Goal: Transaction & Acquisition: Purchase product/service

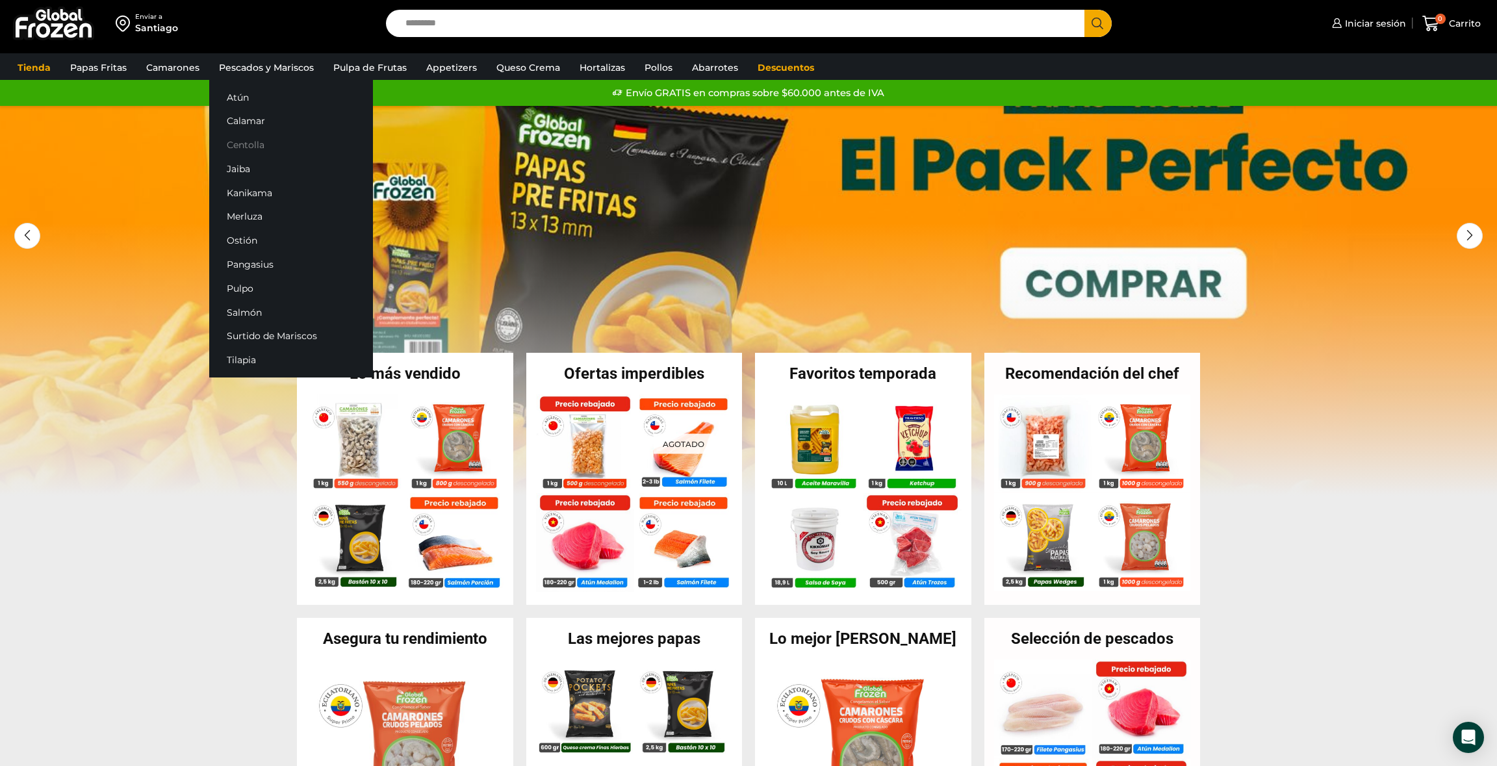
click at [250, 139] on link "Centolla" at bounding box center [291, 145] width 164 height 24
click at [236, 141] on link "Centolla" at bounding box center [291, 145] width 164 height 24
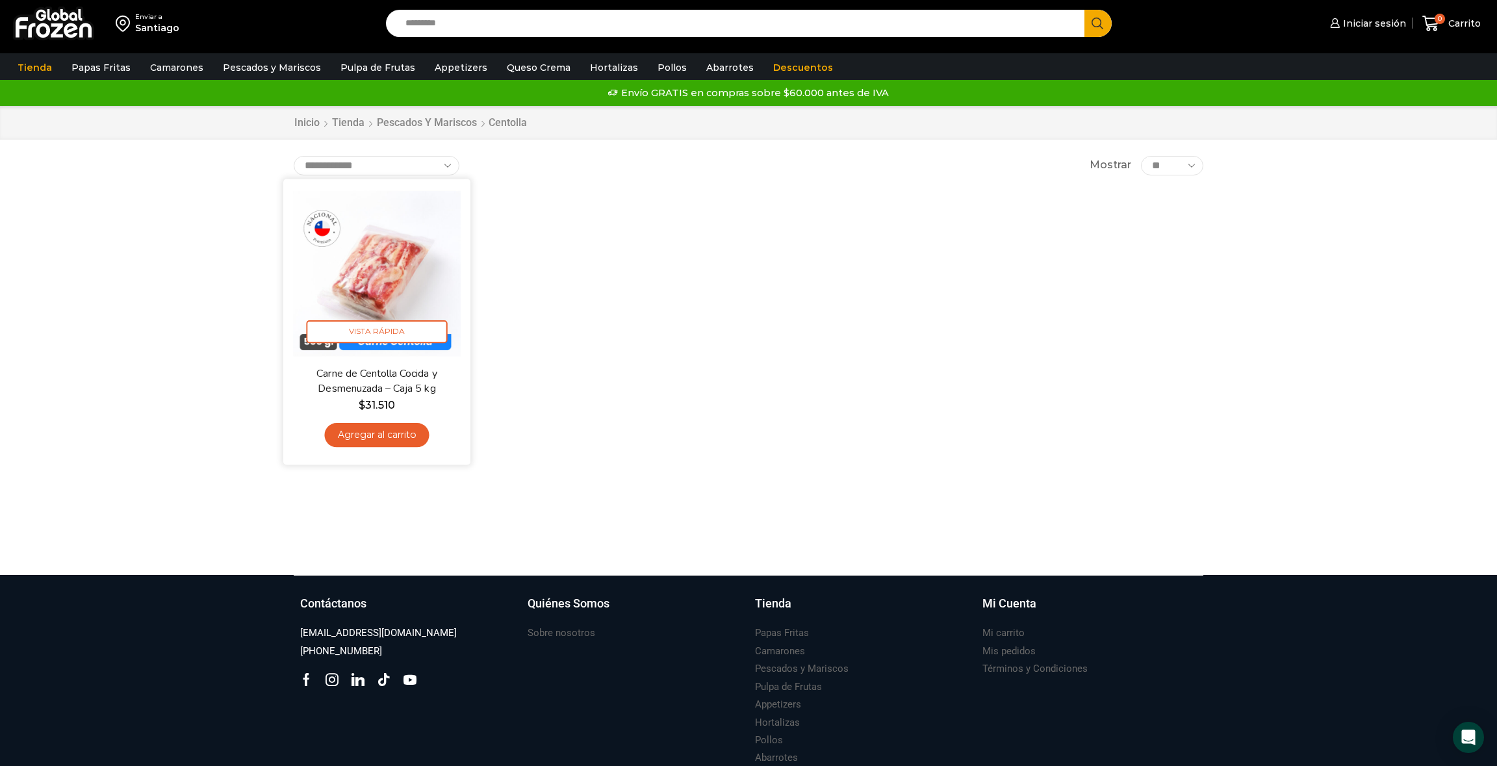
click at [405, 260] on img at bounding box center [377, 272] width 168 height 168
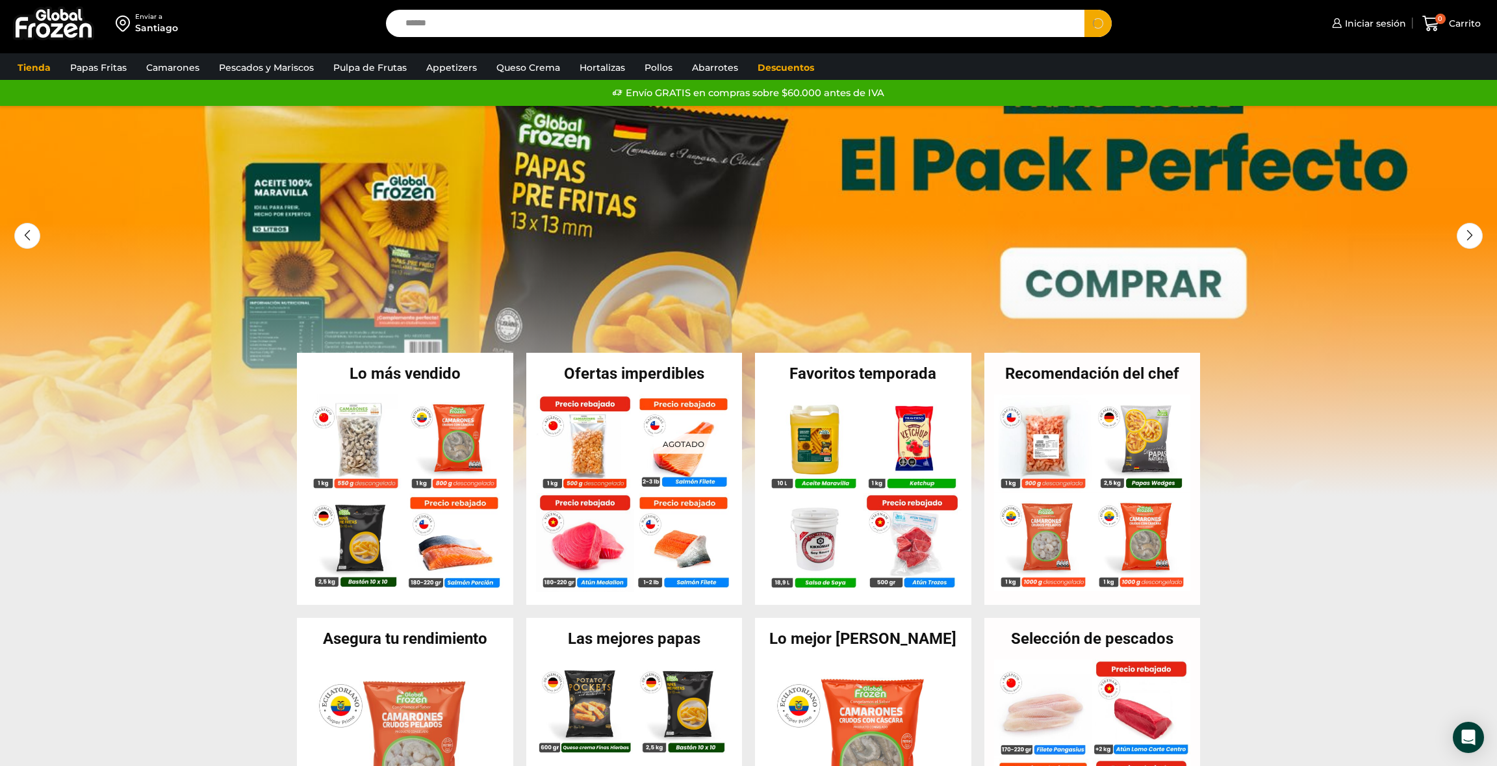
type input "******"
click at [1085, 10] on button "Search" at bounding box center [1098, 23] width 27 height 27
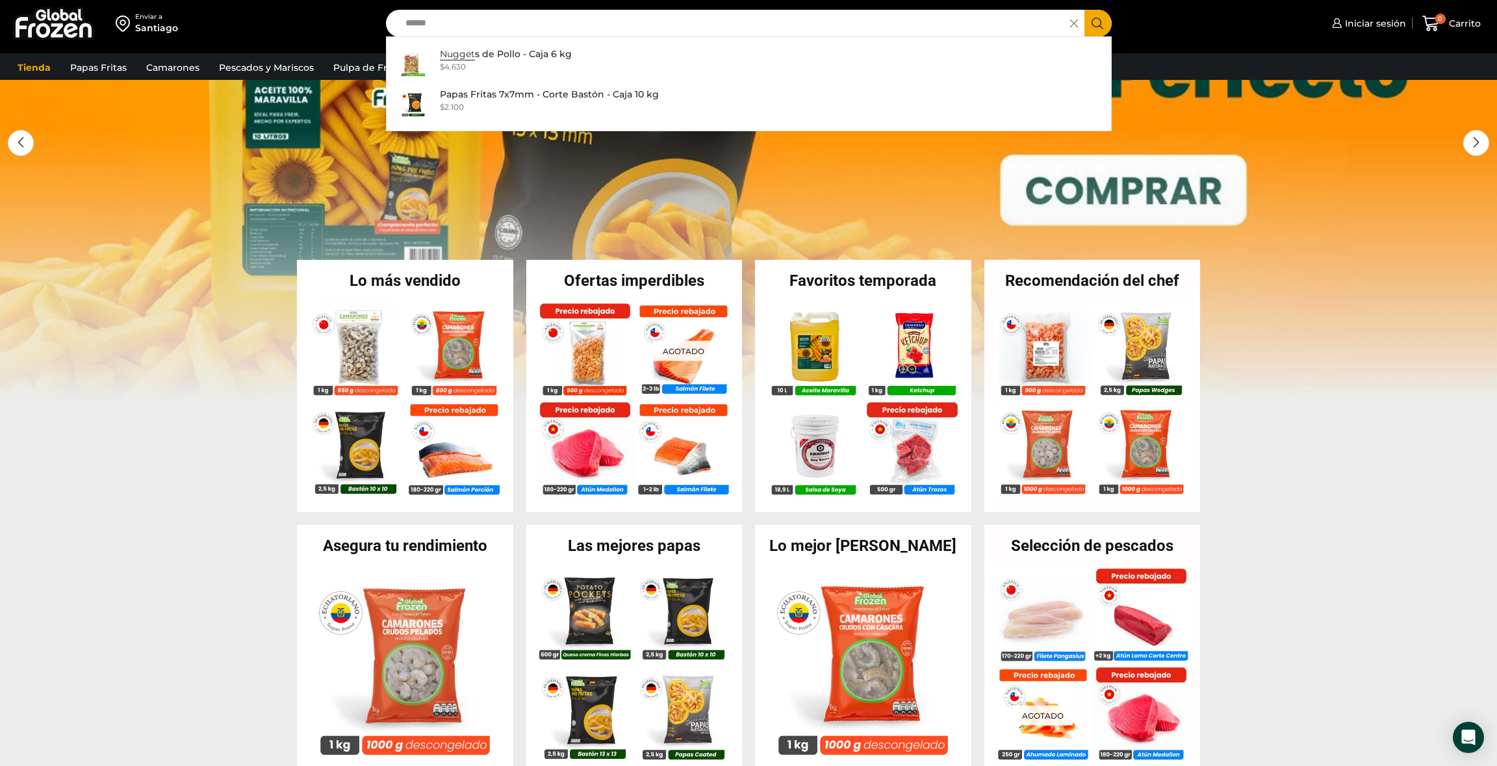
scroll to position [130, 0]
